Goal: Task Accomplishment & Management: Manage account settings

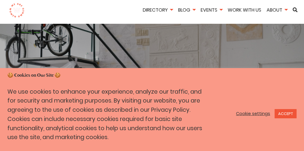
scroll to position [28, 0]
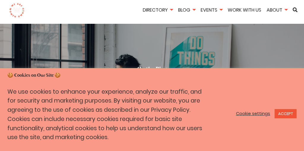
click at [252, 115] on link "Cookie settings" at bounding box center [253, 113] width 34 height 5
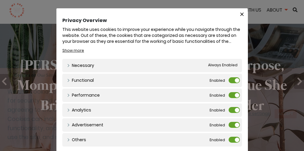
click at [236, 80] on label "Functional" at bounding box center [233, 80] width 11 height 6
click at [0, 0] on input "Functional" at bounding box center [0, 0] width 0 height 0
click at [234, 93] on label "Performance" at bounding box center [233, 95] width 11 height 6
click at [0, 0] on input "Performance" at bounding box center [0, 0] width 0 height 0
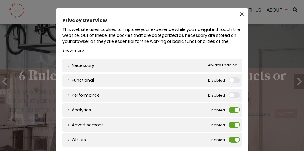
click at [233, 109] on label "Analytics" at bounding box center [233, 110] width 11 height 6
click at [0, 0] on input "Analytics" at bounding box center [0, 0] width 0 height 0
click at [231, 123] on label "Advertisement" at bounding box center [233, 125] width 11 height 6
click at [0, 0] on input "Advertisement" at bounding box center [0, 0] width 0 height 0
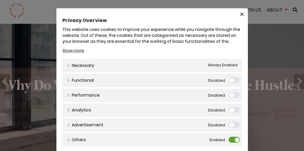
click at [230, 137] on label "Others" at bounding box center [233, 139] width 11 height 6
click at [0, 0] on input "Others" at bounding box center [0, 0] width 0 height 0
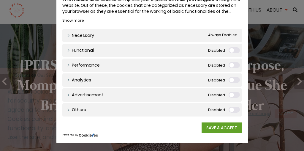
scroll to position [30, 0]
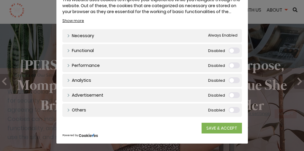
click at [223, 126] on link "SAVE & ACCEPT" at bounding box center [221, 128] width 40 height 11
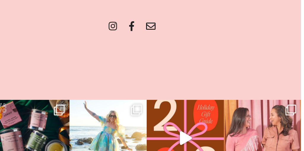
scroll to position [1208, 1]
